Goal: Transaction & Acquisition: Register for event/course

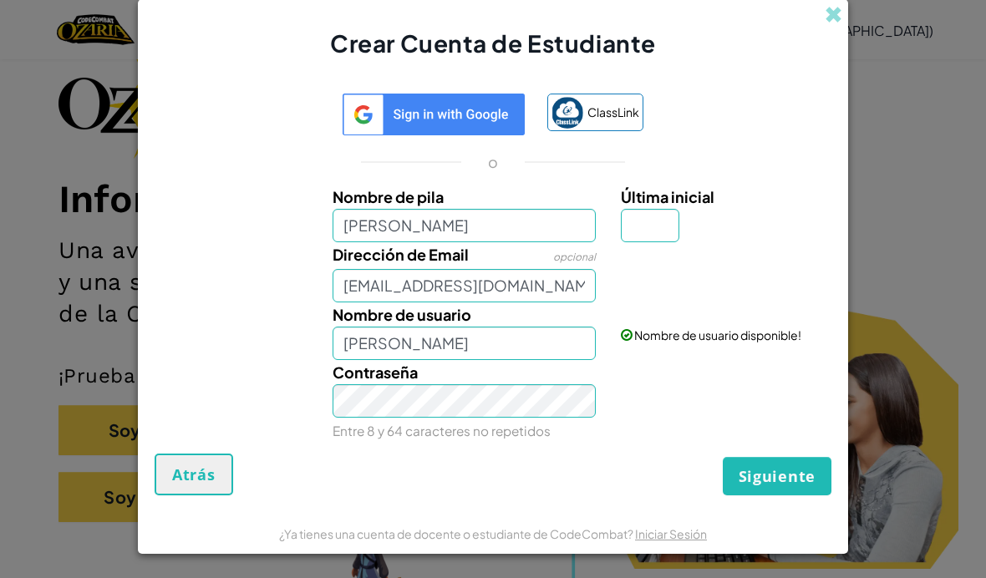
type input "[EMAIL_ADDRESS][DOMAIN_NAME]"
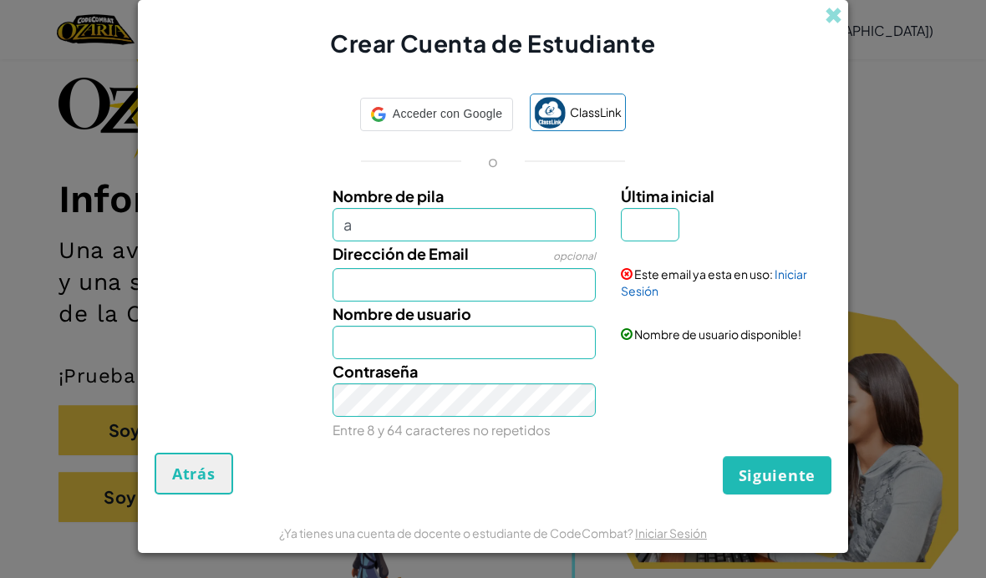
scroll to position [94, 0]
type input "a"
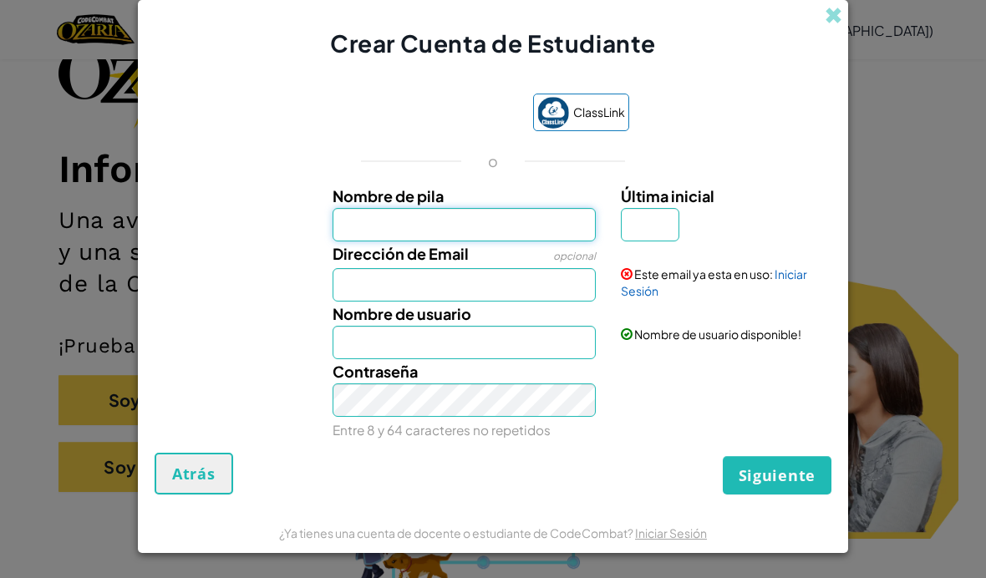
click at [517, 231] on input "Nombre de pila" at bounding box center [465, 224] width 264 height 33
click at [643, 289] on link "Iniciar Sesión" at bounding box center [714, 283] width 186 height 32
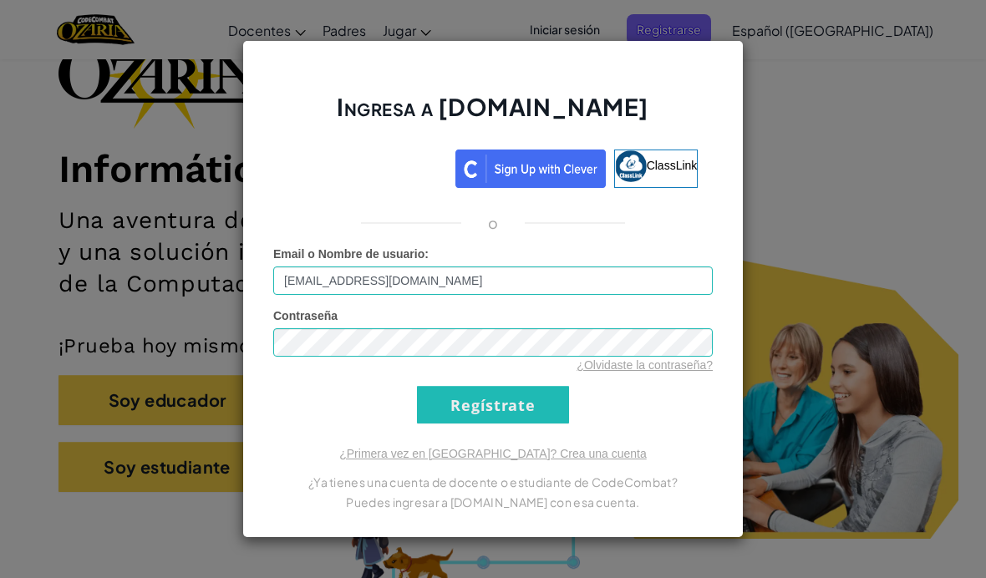
click at [648, 368] on link "¿Olvidaste la contraseña?" at bounding box center [645, 364] width 136 height 13
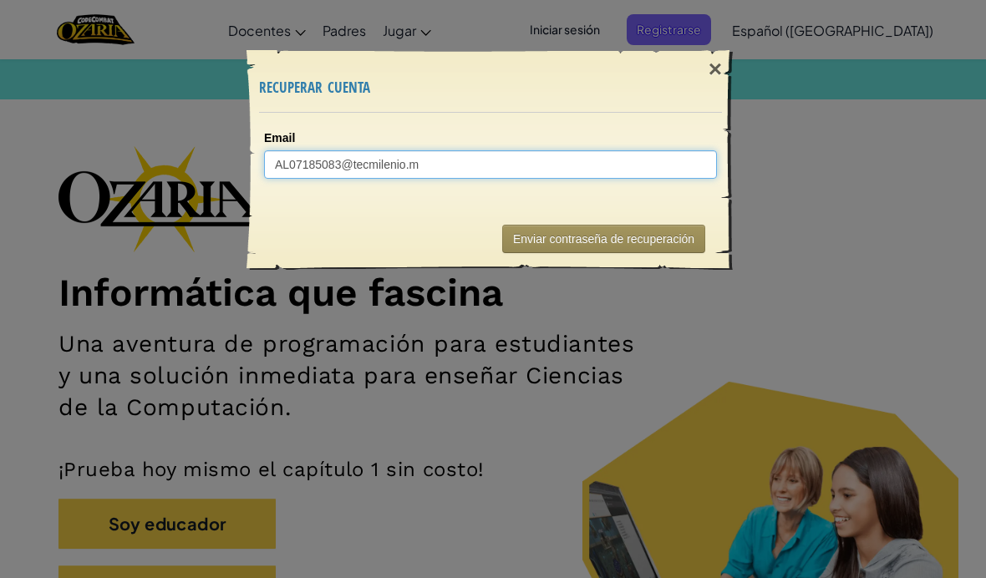
type input "[EMAIL_ADDRESS][DOMAIN_NAME]"
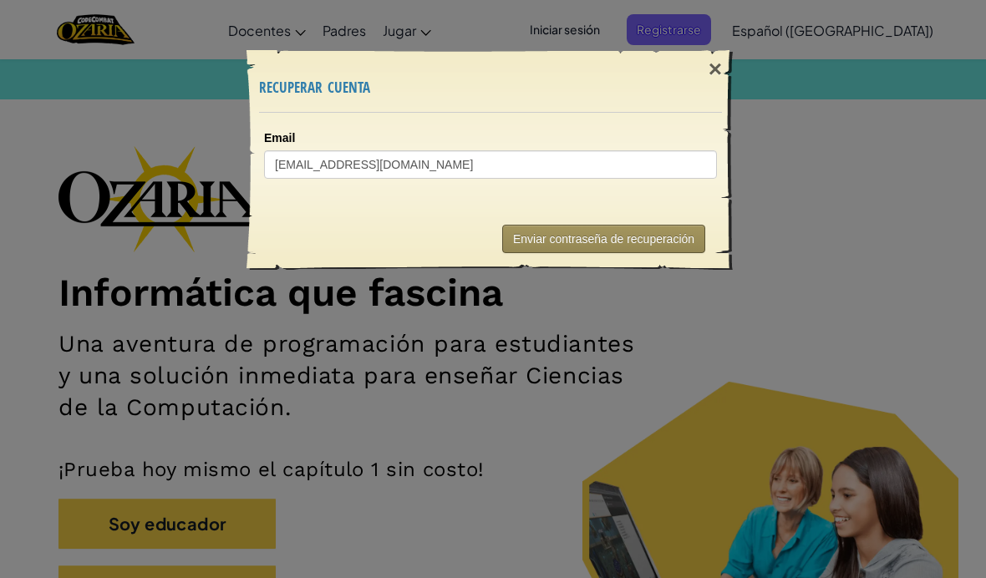
click at [610, 244] on button "Enviar contraseña de recuperación" at bounding box center [603, 239] width 203 height 28
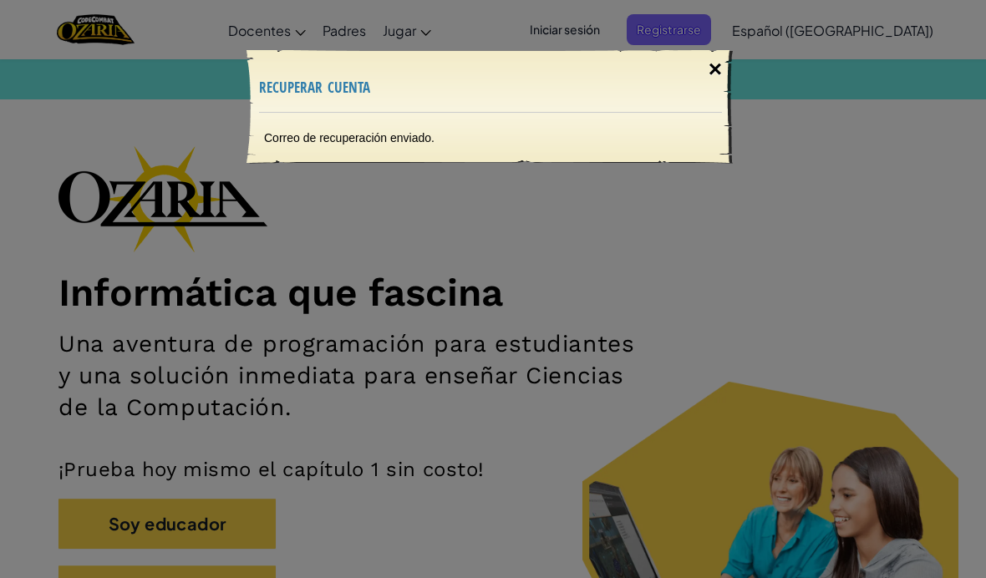
click at [715, 71] on div "×" at bounding box center [715, 69] width 38 height 48
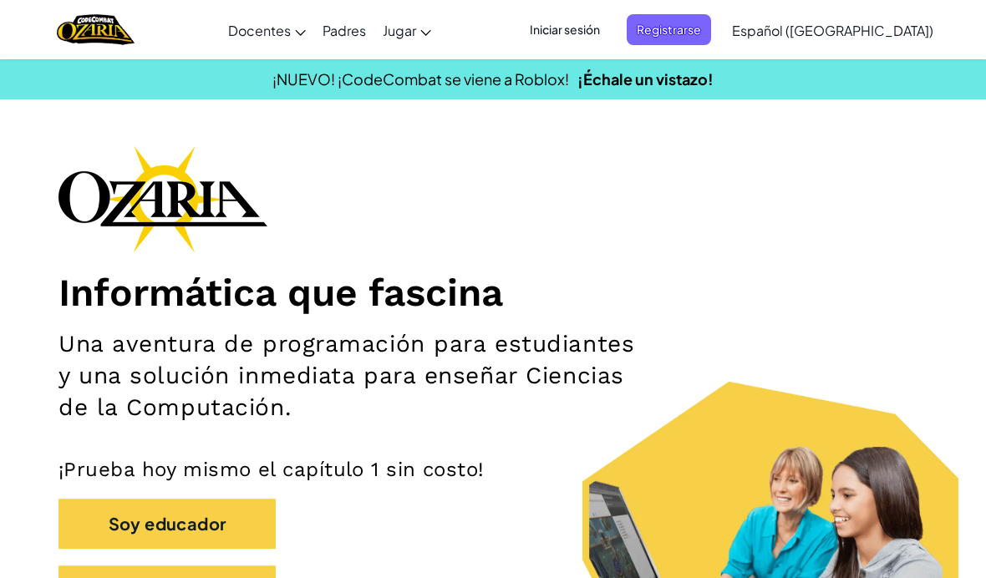
click at [610, 37] on span "Iniciar sesión" at bounding box center [565, 29] width 90 height 31
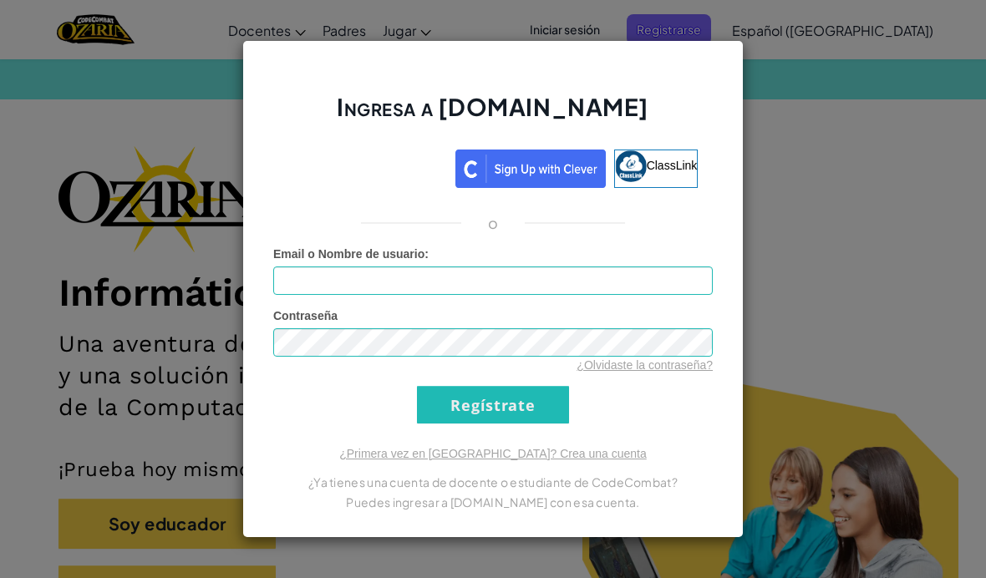
click at [841, 74] on div "Ingresa a [DOMAIN_NAME] ClassLink o Error desconocido. Email o Nombre de usuari…" at bounding box center [493, 289] width 986 height 578
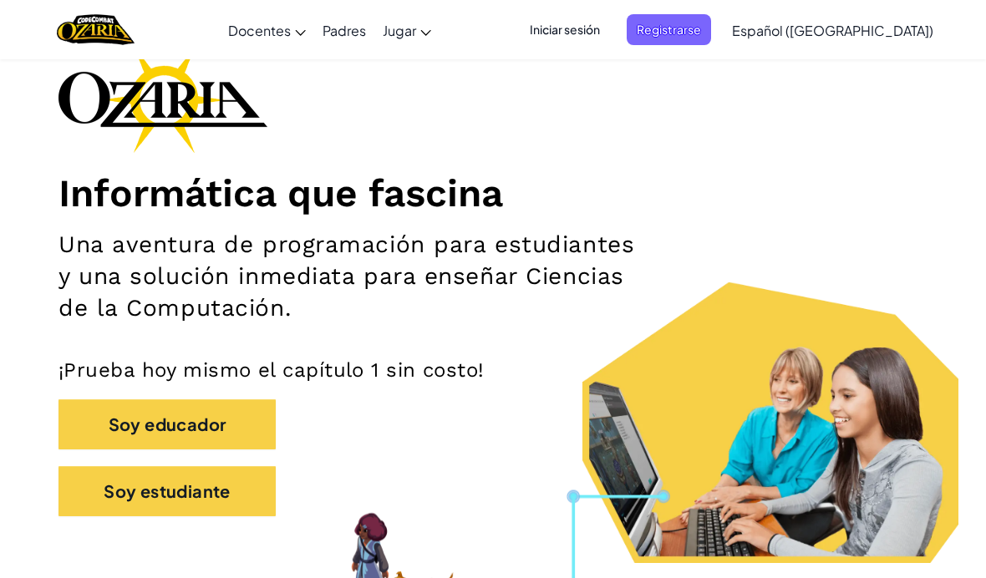
scroll to position [183, 0]
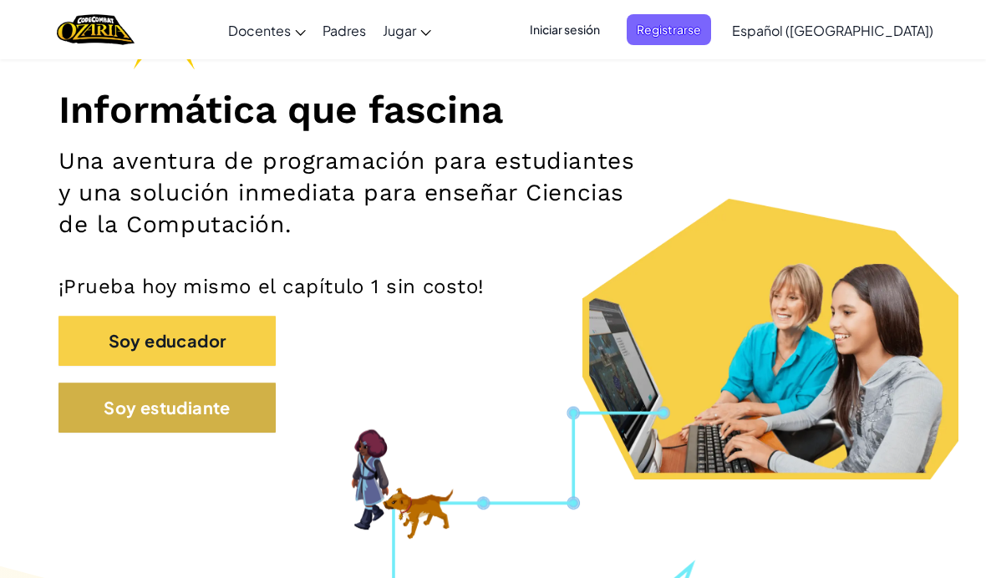
click at [224, 411] on button "Soy estudiante" at bounding box center [166, 408] width 217 height 50
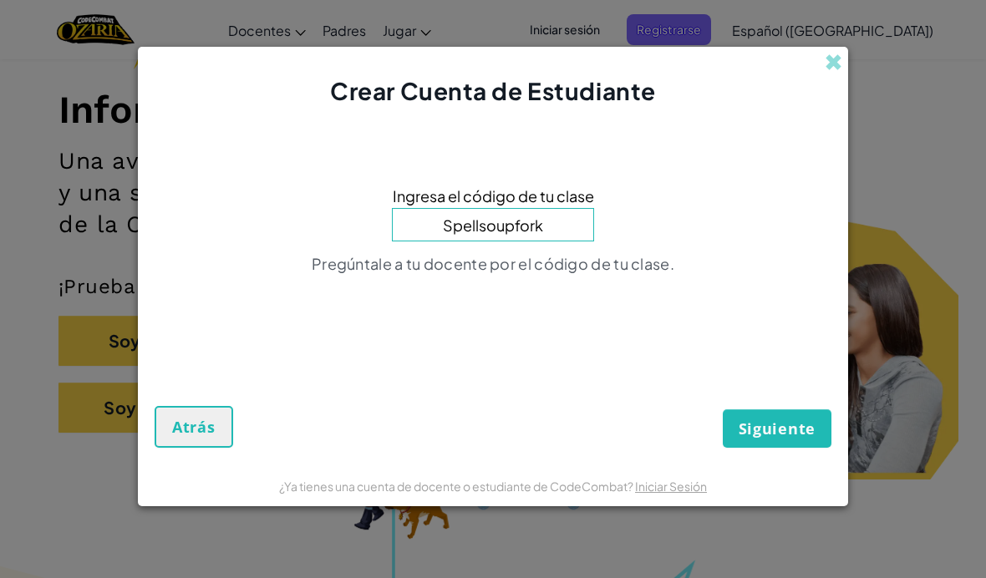
type input "Spellsoupfork"
click at [791, 439] on span "Siguiente" at bounding box center [777, 429] width 77 height 20
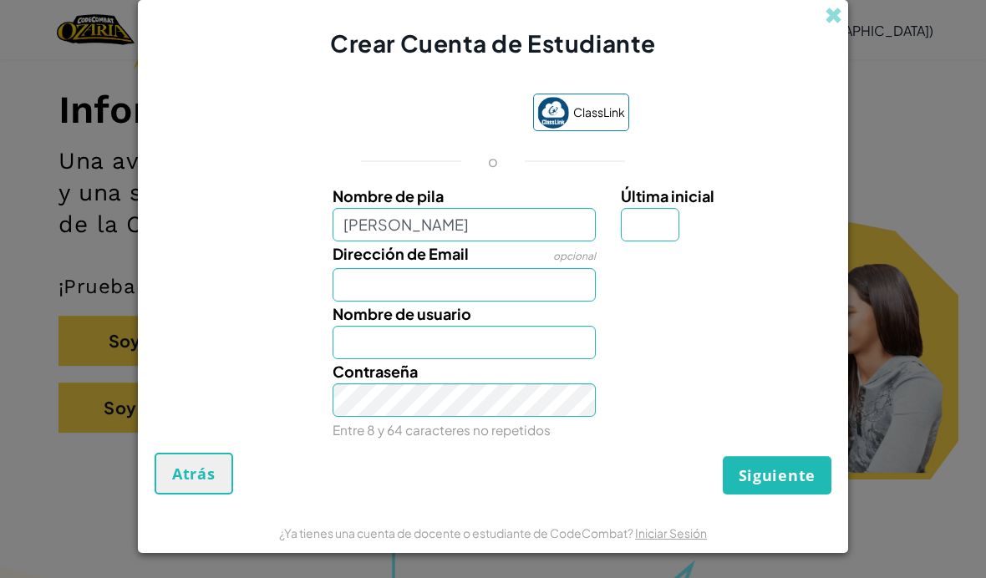
type input "[PERSON_NAME]"
click at [524, 302] on input "Dirección de Email" at bounding box center [465, 284] width 264 height 33
type input "[PERSON_NAME]"
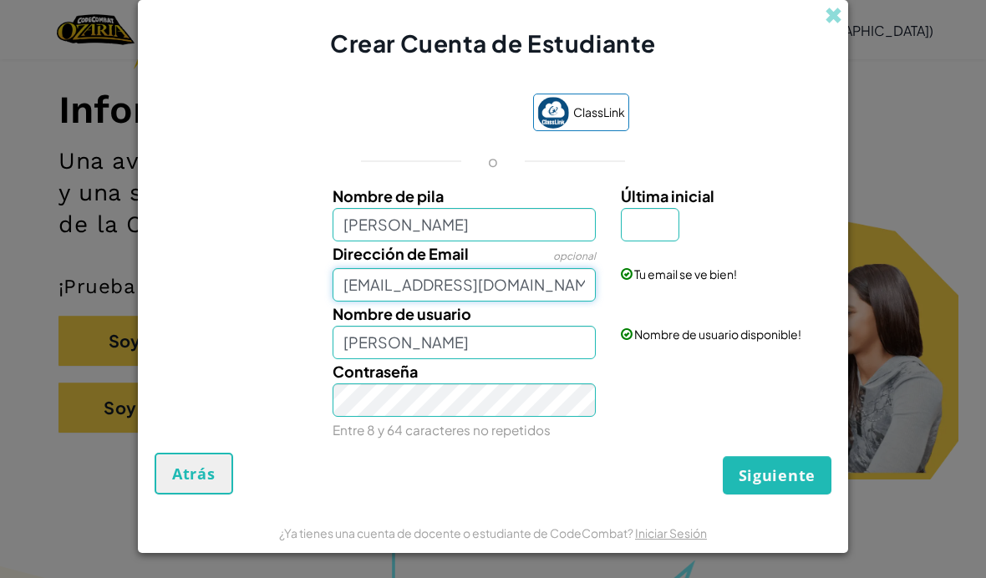
click at [516, 302] on input "[EMAIL_ADDRESS][DOMAIN_NAME]" at bounding box center [465, 284] width 264 height 33
type input "[EMAIL_ADDRESS][DOMAIN_NAME]"
click at [786, 485] on span "Siguiente" at bounding box center [777, 475] width 77 height 20
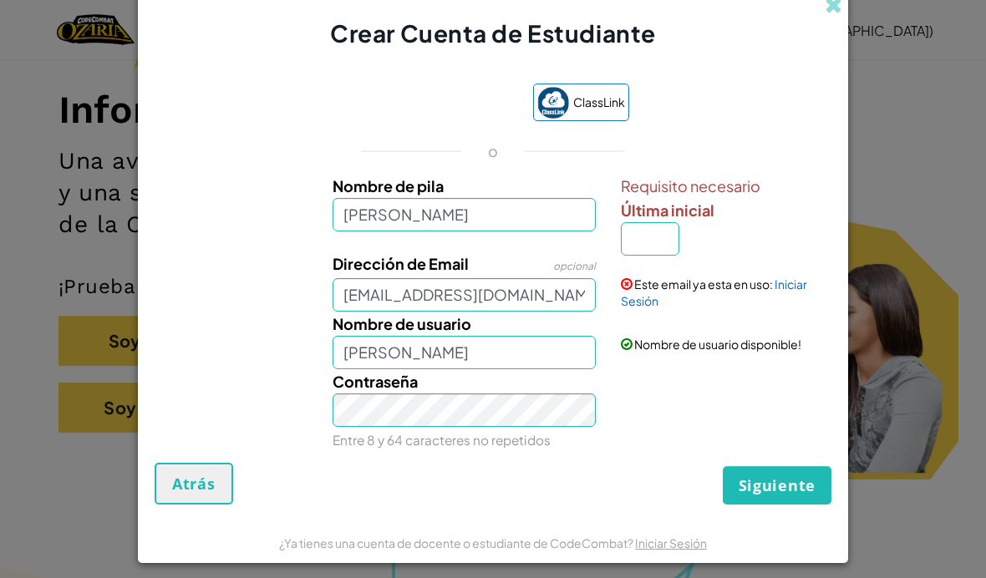
click at [784, 495] on span "Siguiente" at bounding box center [777, 485] width 77 height 20
click at [631, 256] on input "Última inicial" at bounding box center [650, 238] width 58 height 33
type input "P"
click at [775, 505] on button "Siguiente" at bounding box center [777, 485] width 109 height 38
type input "[PERSON_NAME]"
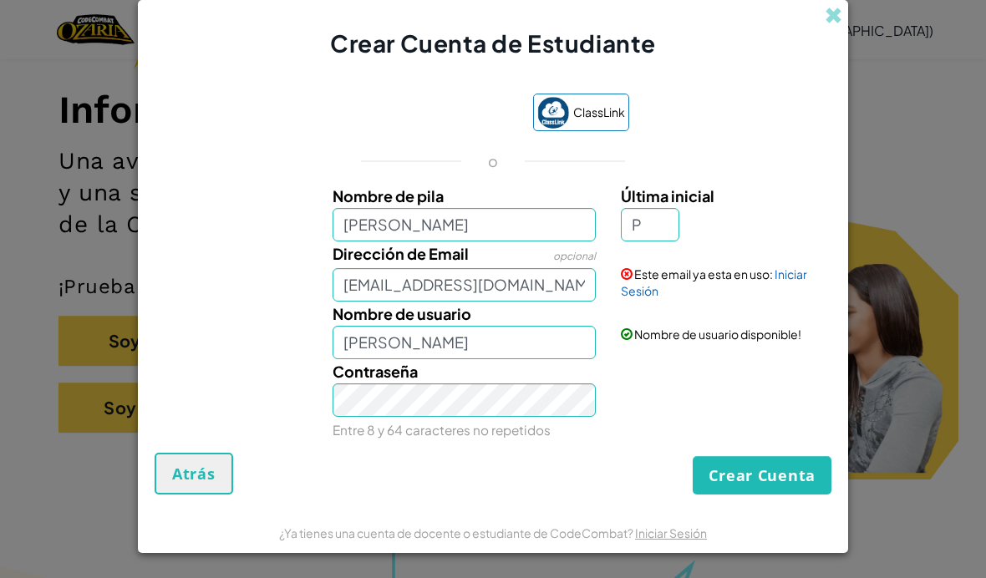
click at [783, 495] on button "Crear Cuenta" at bounding box center [762, 475] width 139 height 38
click at [191, 495] on button "Atrás" at bounding box center [194, 474] width 79 height 42
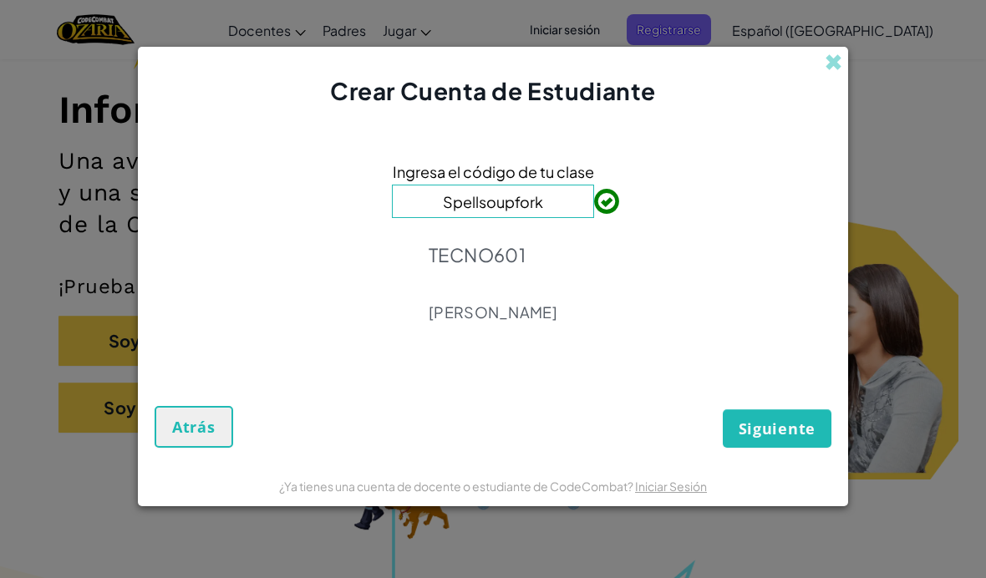
click at [778, 439] on span "Siguiente" at bounding box center [777, 429] width 77 height 20
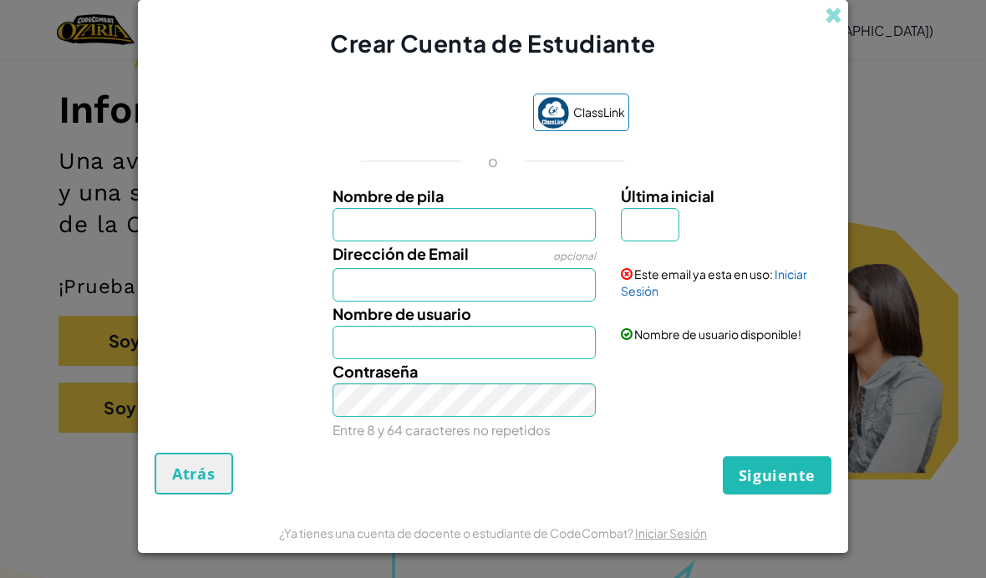
click at [846, 38] on div "Crear Cuenta de Estudiante" at bounding box center [493, 30] width 710 height 61
click at [857, 39] on div "Crear Cuenta de Estudiante ClassLink o Nombre de pila Última inicial Dirección …" at bounding box center [493, 289] width 986 height 578
click at [831, 24] on span at bounding box center [834, 16] width 18 height 18
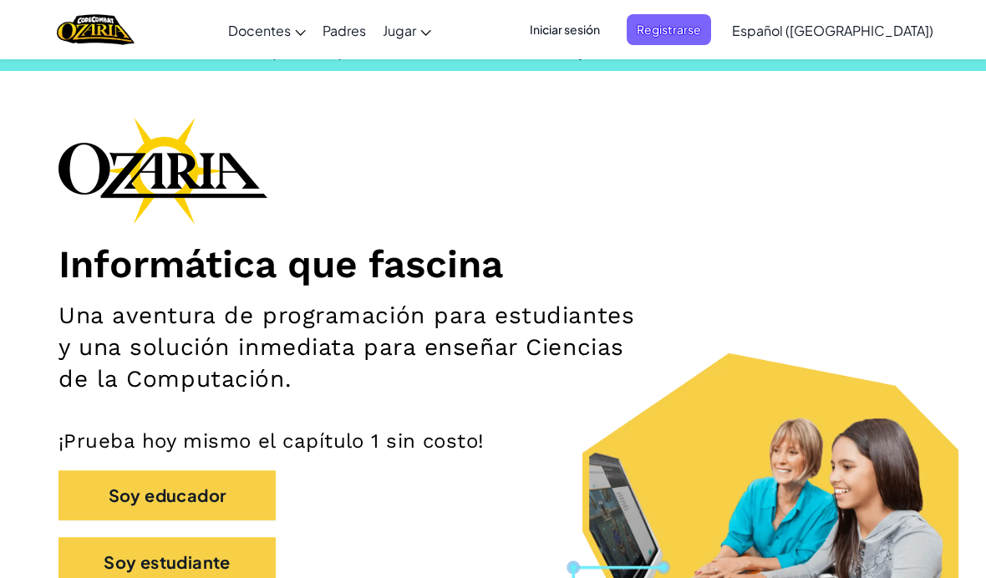
scroll to position [0, 0]
